Goal: Check status

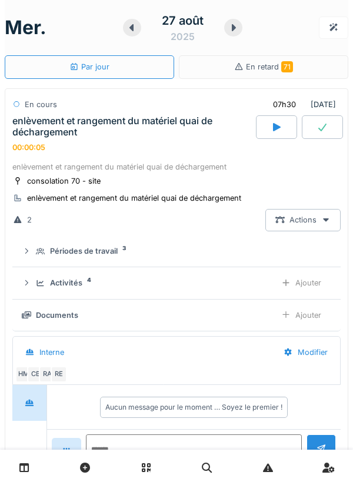
scroll to position [41, 0]
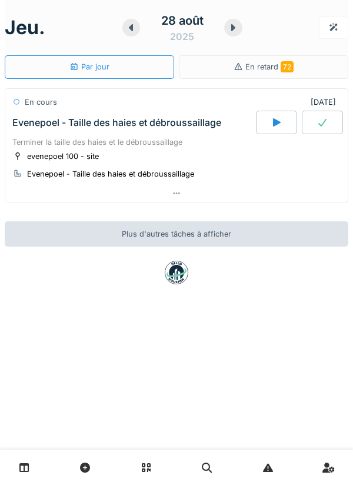
click at [269, 132] on div at bounding box center [276, 123] width 41 height 24
